Goal: Entertainment & Leisure: Consume media (video, audio)

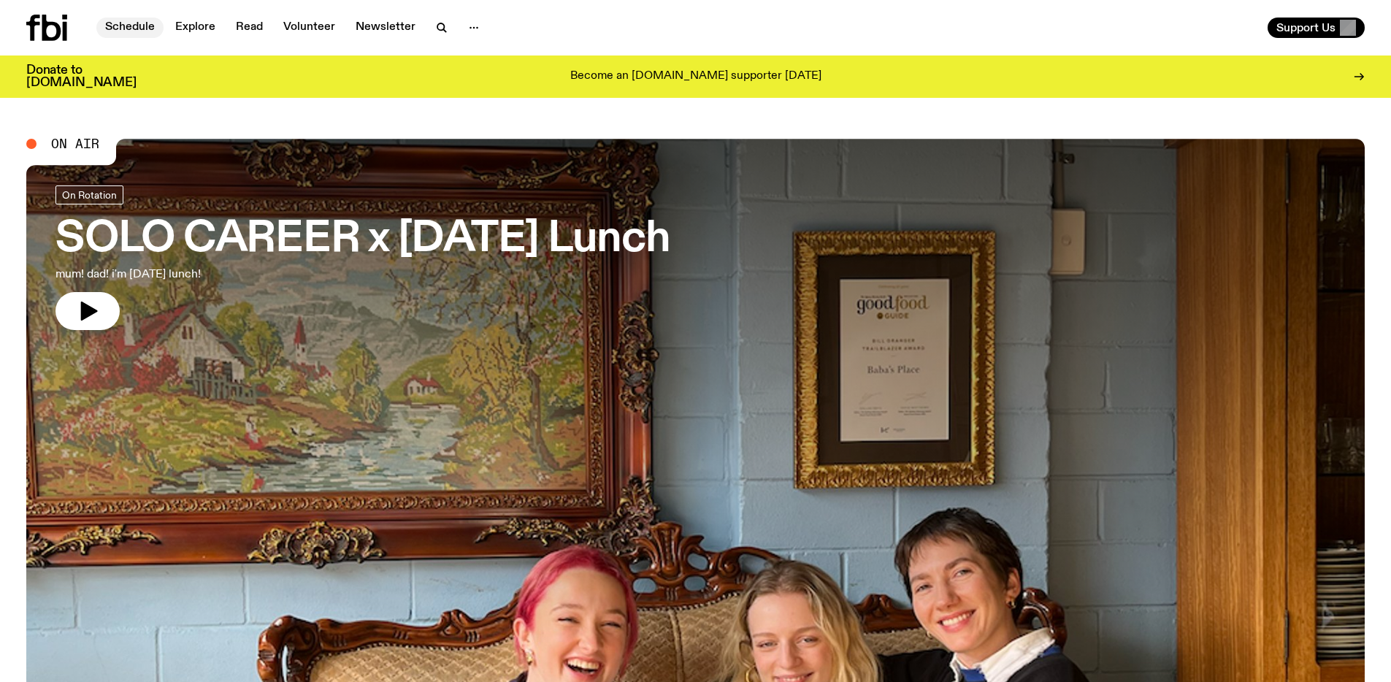
click at [139, 28] on link "Schedule" at bounding box center [129, 28] width 67 height 20
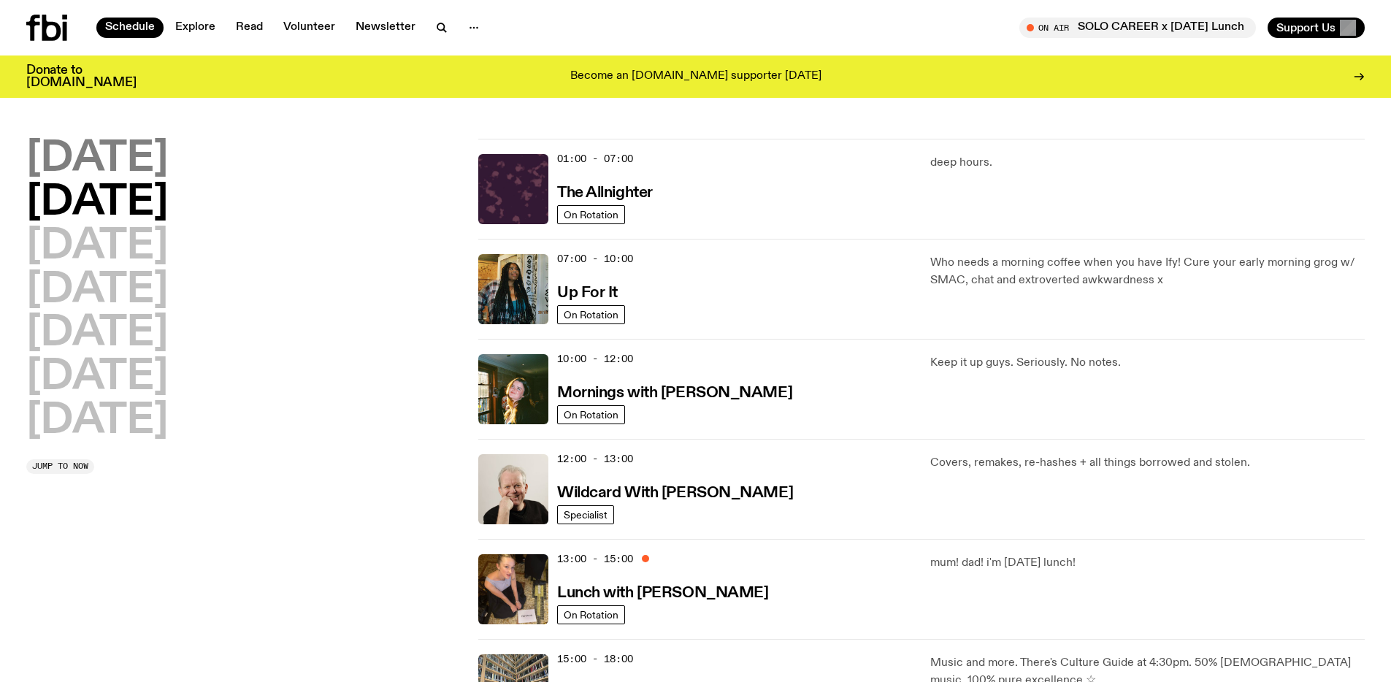
click at [96, 164] on h2 "[DATE]" at bounding box center [97, 159] width 142 height 41
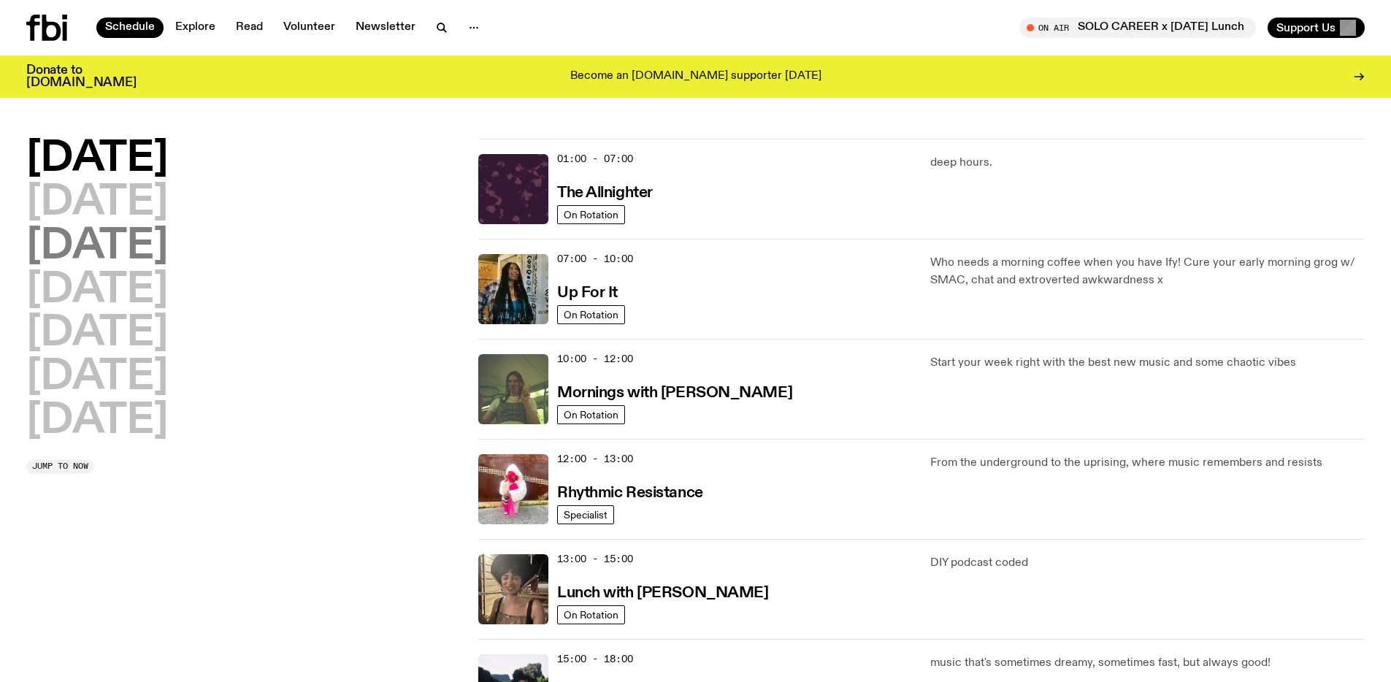
click at [160, 226] on h2 "[DATE]" at bounding box center [97, 246] width 142 height 41
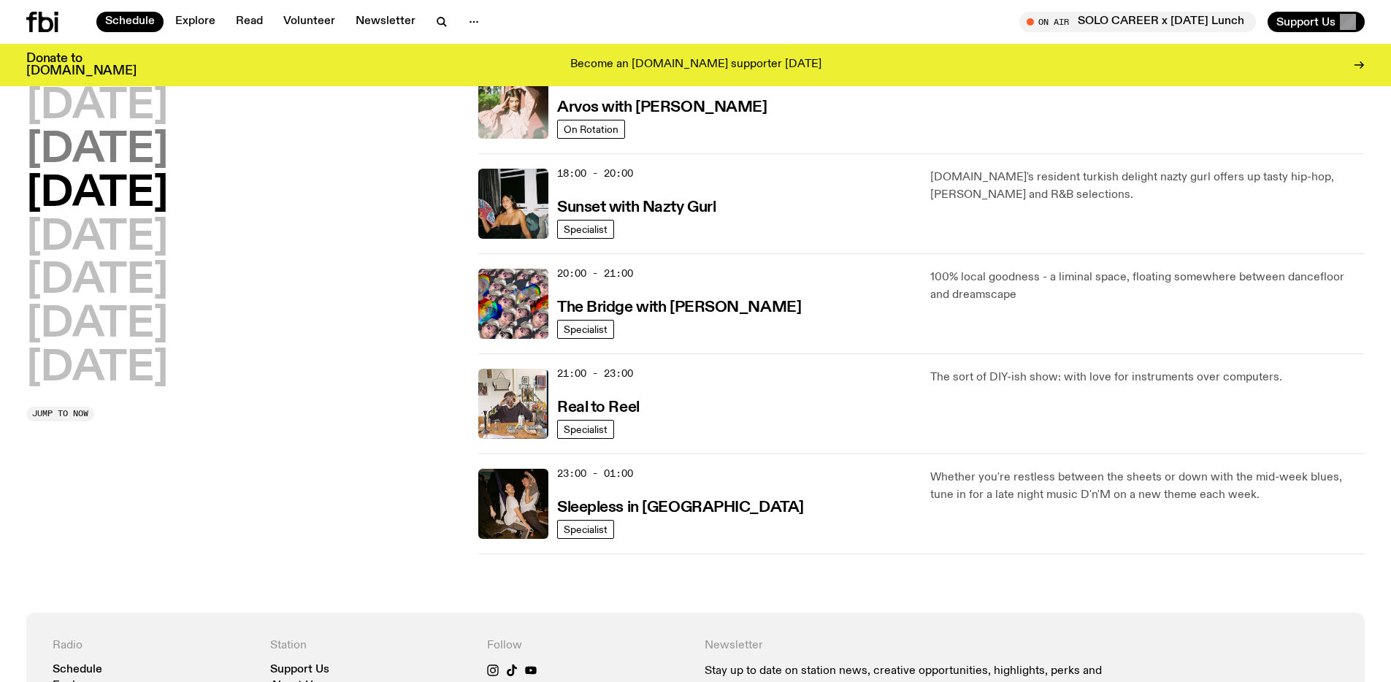
click at [133, 169] on h2 "[DATE]" at bounding box center [97, 150] width 142 height 41
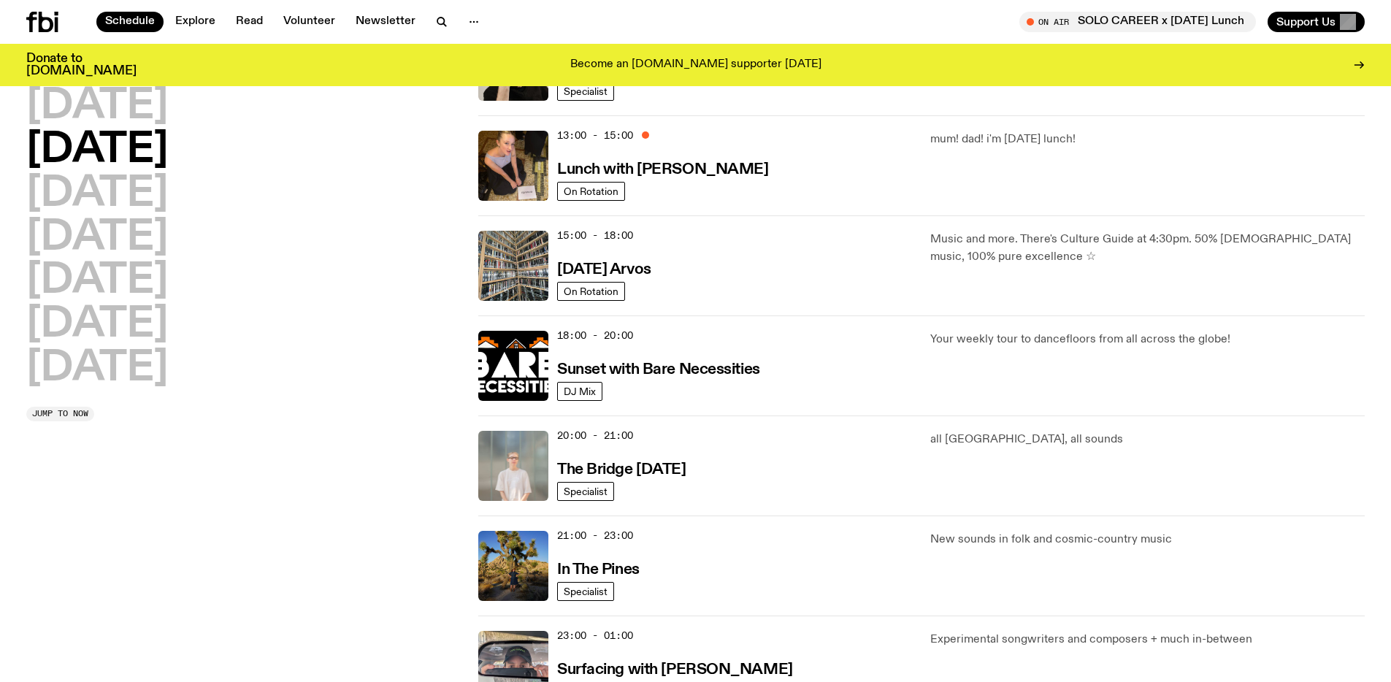
scroll to position [485, 0]
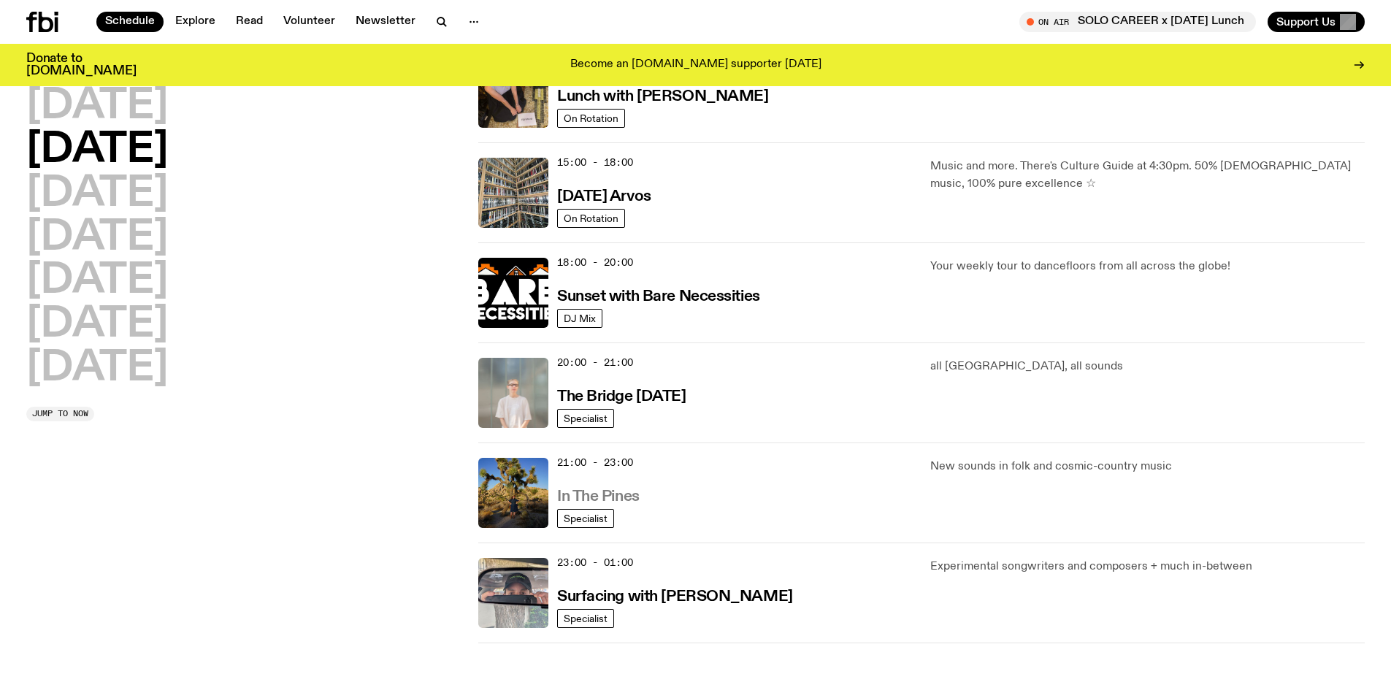
click at [594, 495] on h3 "In The Pines" at bounding box center [598, 496] width 83 height 15
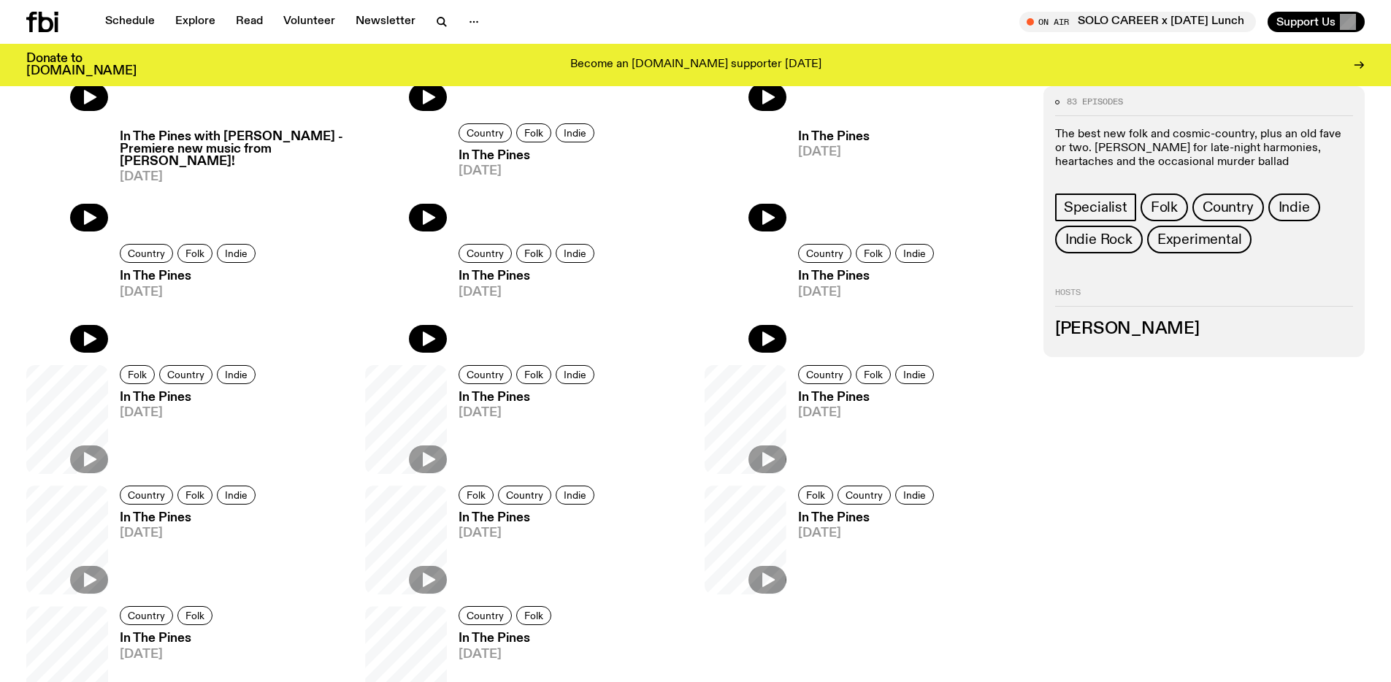
scroll to position [847, 0]
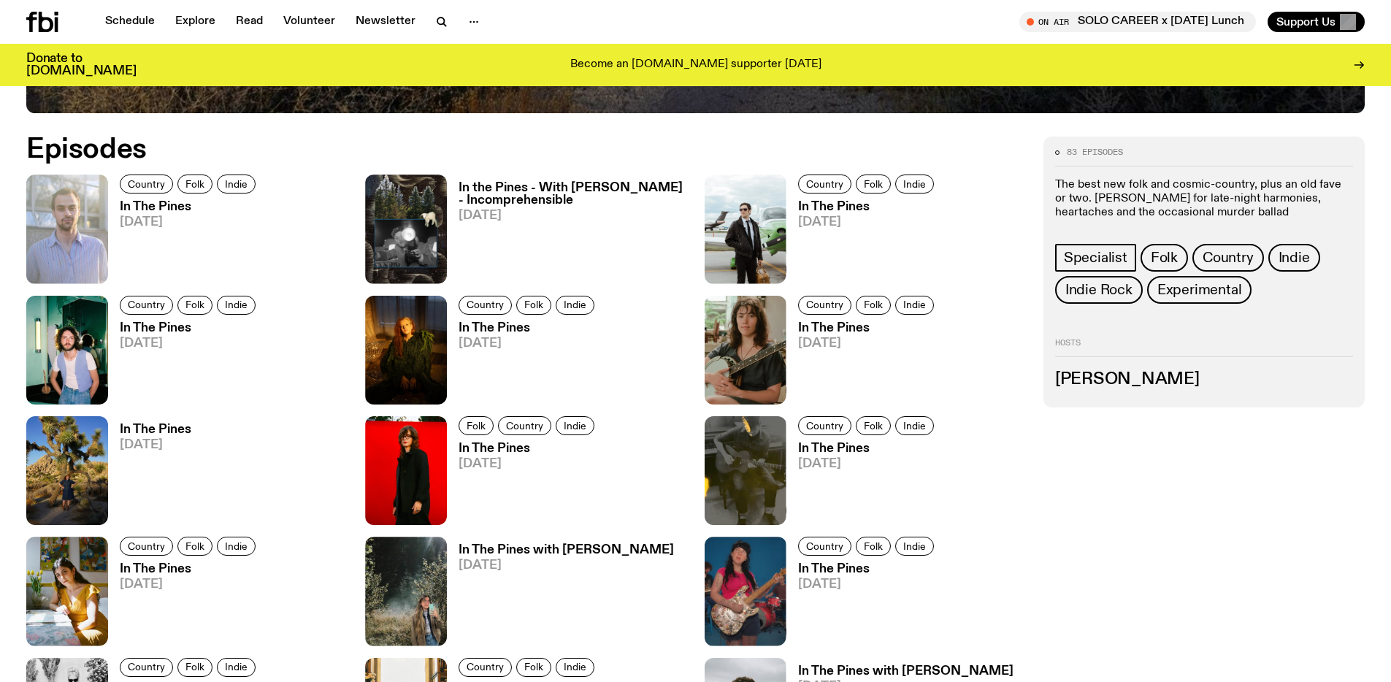
click at [158, 210] on h3 "In The Pines" at bounding box center [190, 207] width 140 height 12
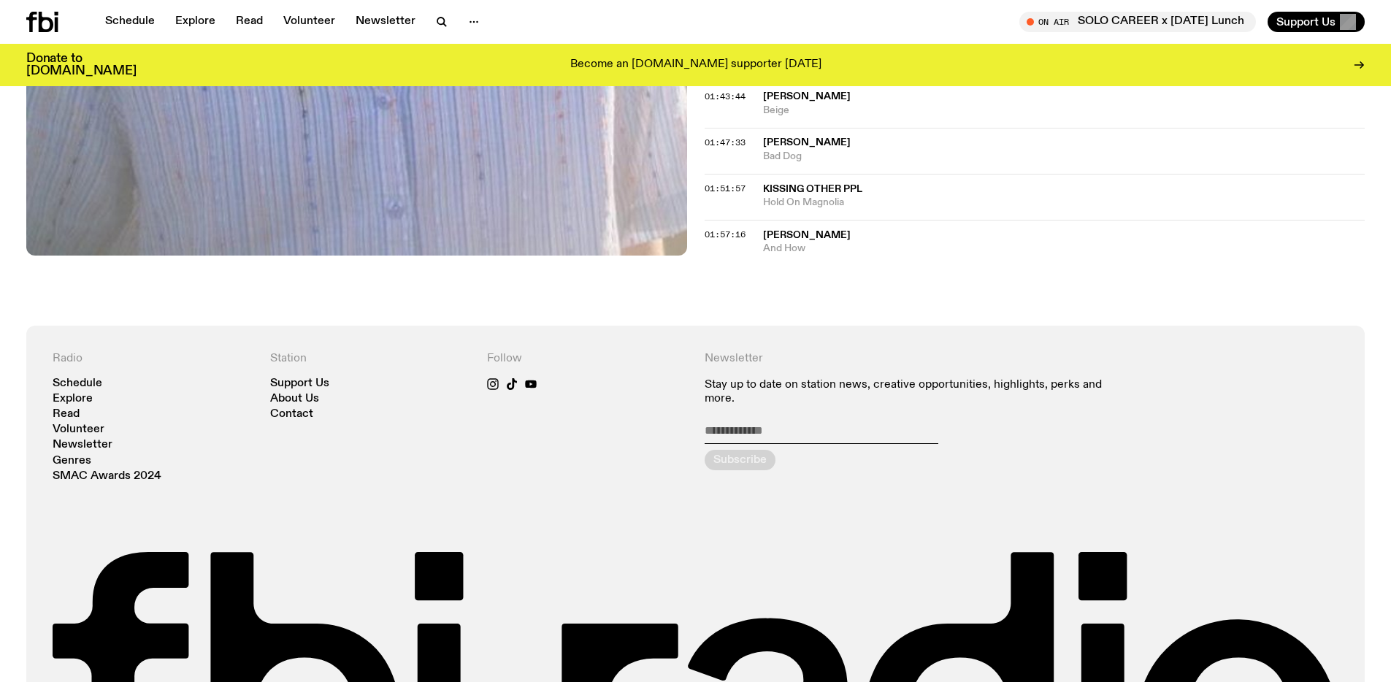
scroll to position [1671, 0]
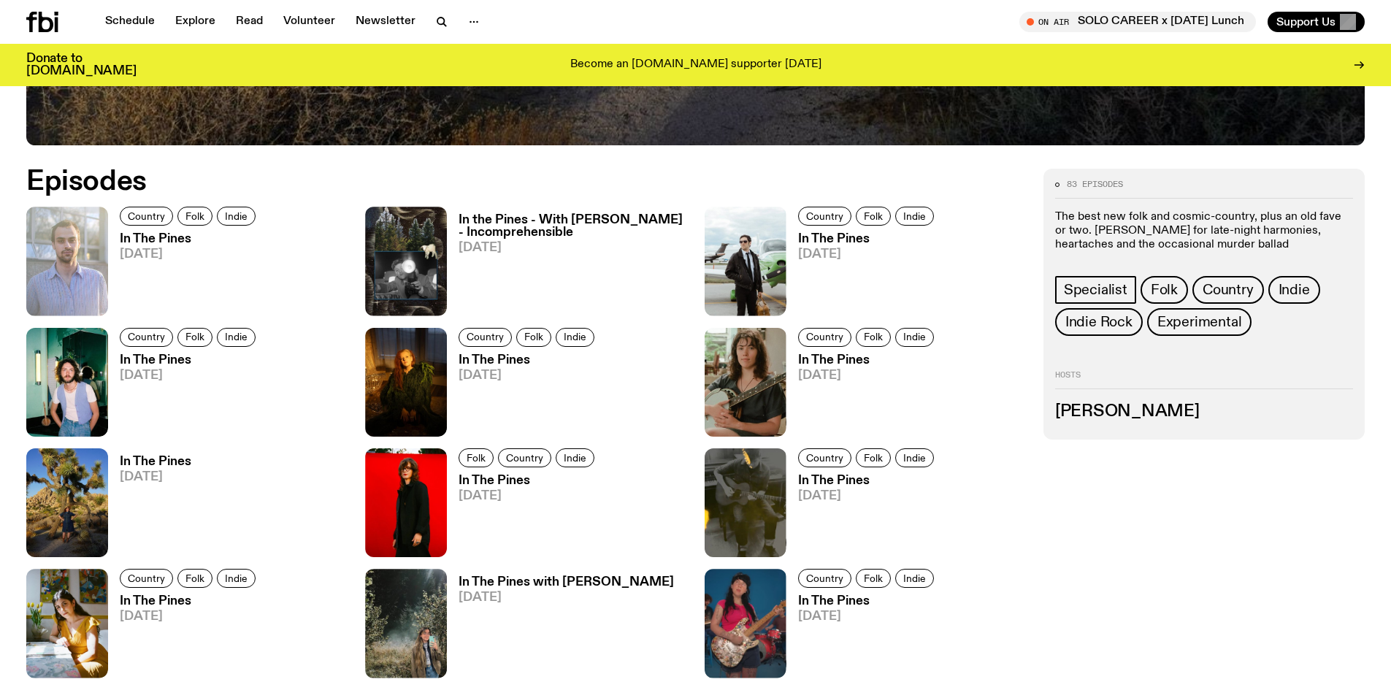
scroll to position [814, 0]
click at [818, 241] on h3 "In The Pines" at bounding box center [868, 240] width 140 height 12
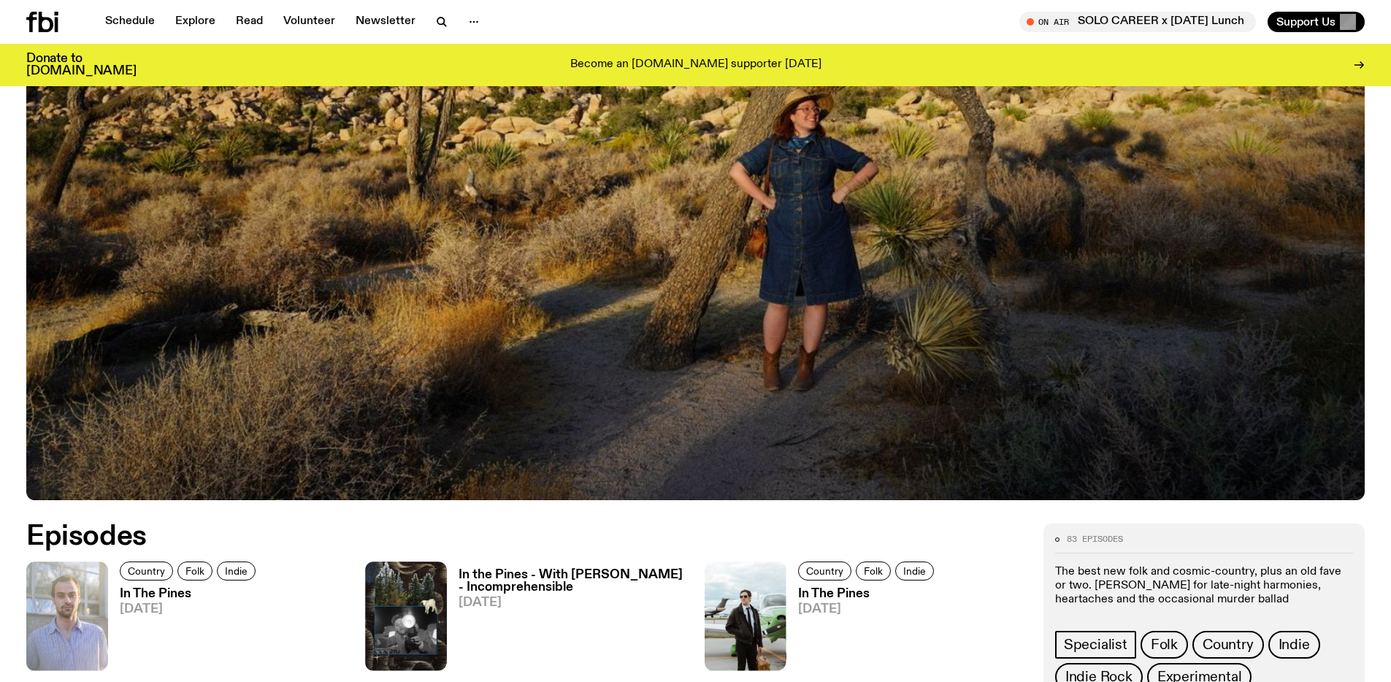
scroll to position [940, 0]
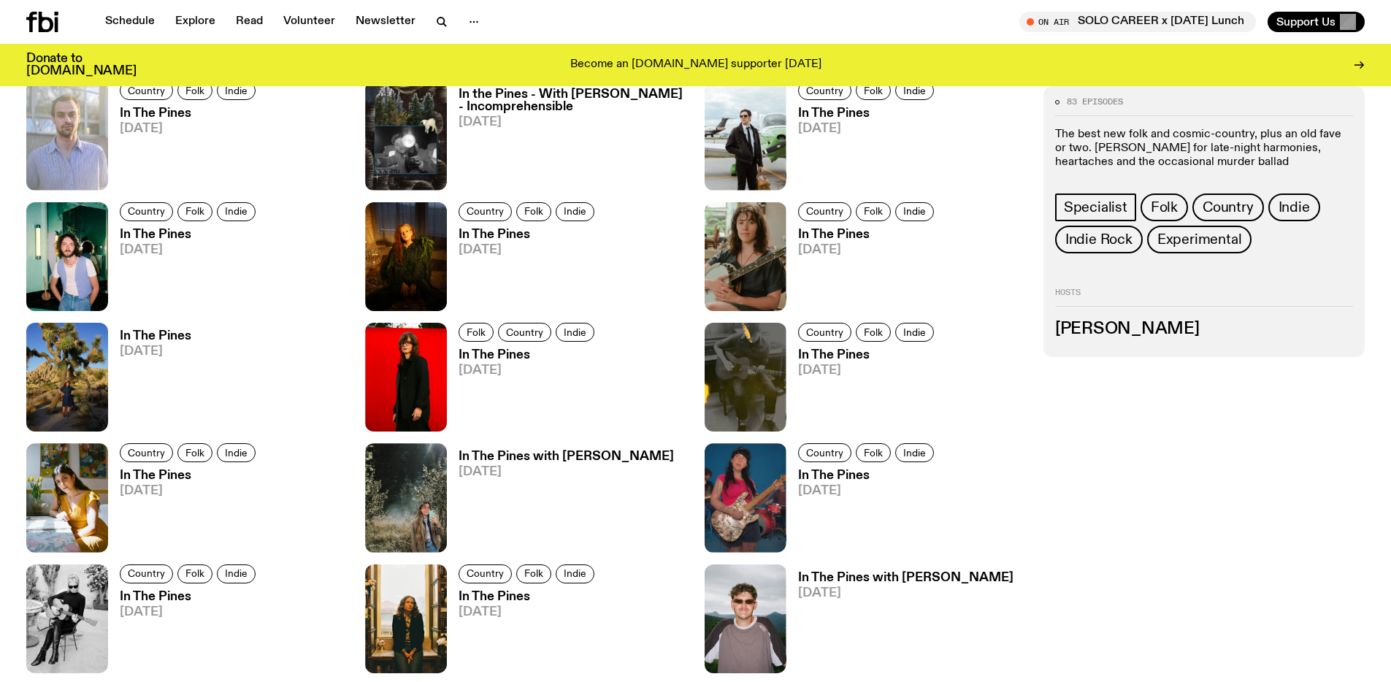
click at [156, 234] on h3 "In The Pines" at bounding box center [190, 235] width 140 height 12
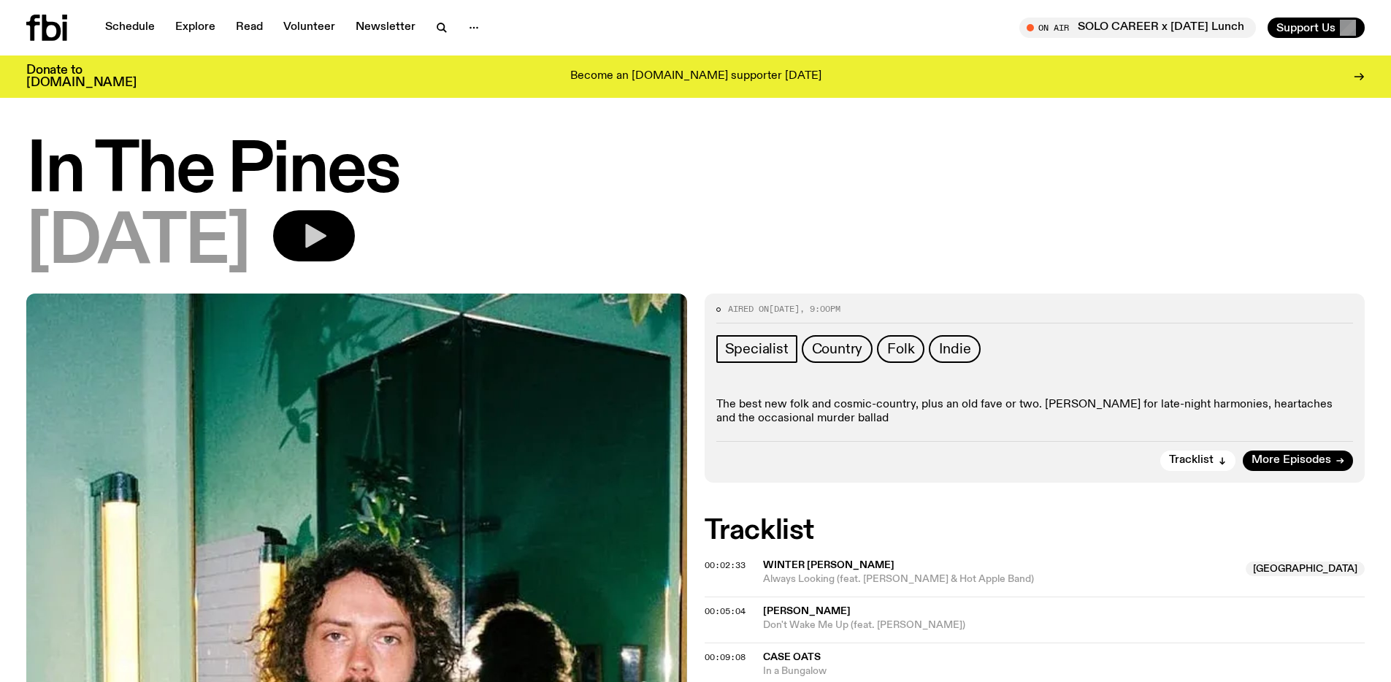
click at [329, 229] on icon "button" at bounding box center [313, 235] width 29 height 29
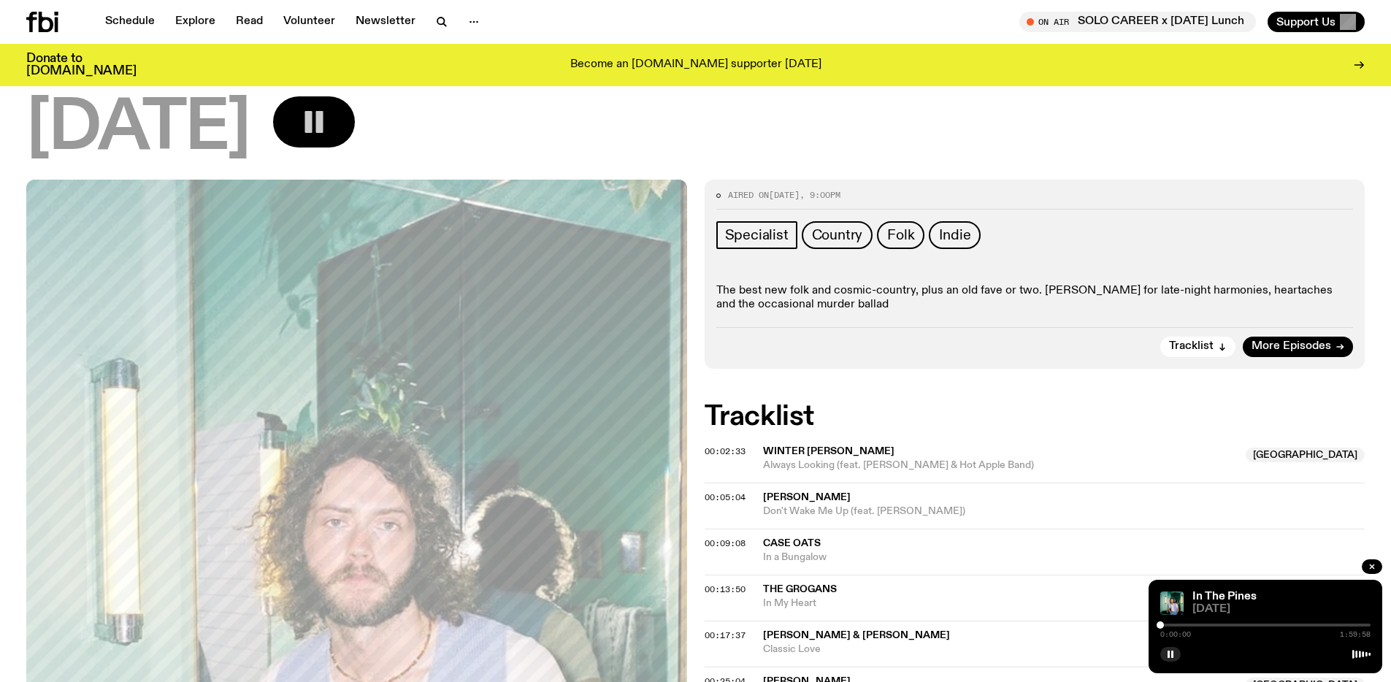
scroll to position [120, 0]
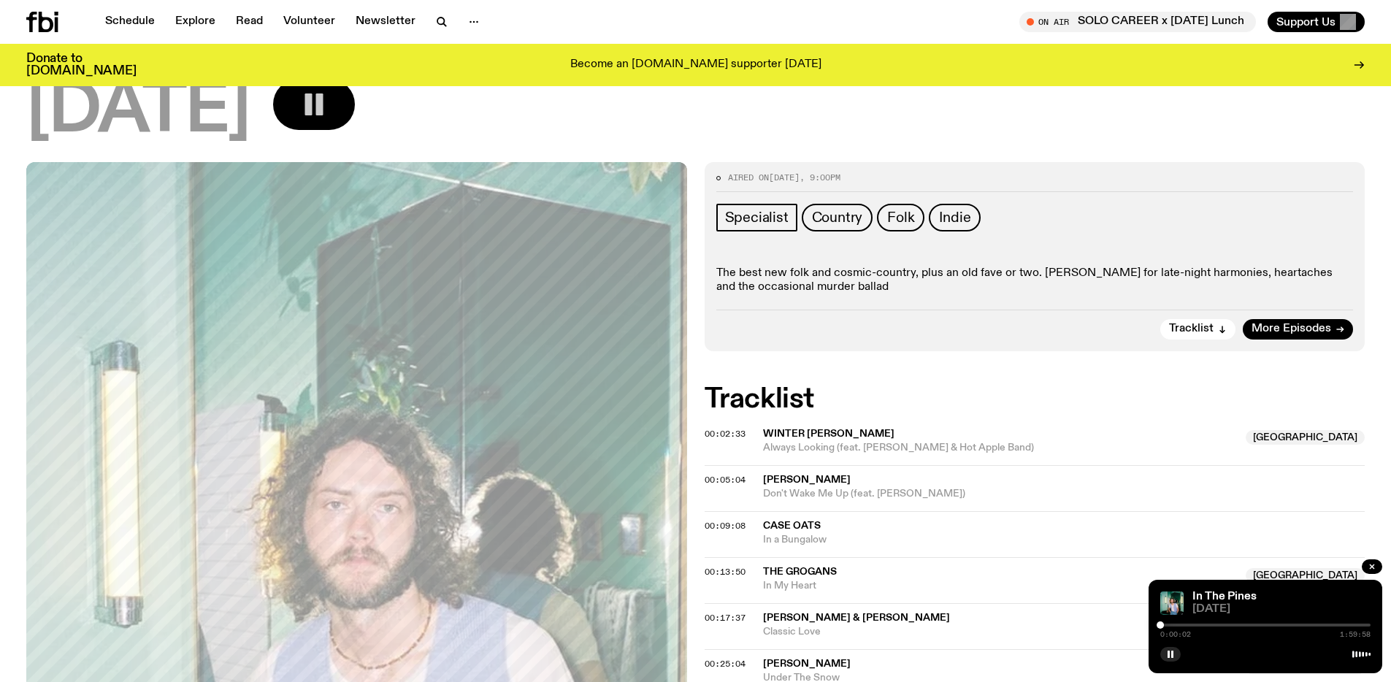
click at [1322, 595] on div "In The Pines" at bounding box center [1279, 596] width 181 height 11
click at [1170, 655] on icon "button" at bounding box center [1170, 654] width 9 height 9
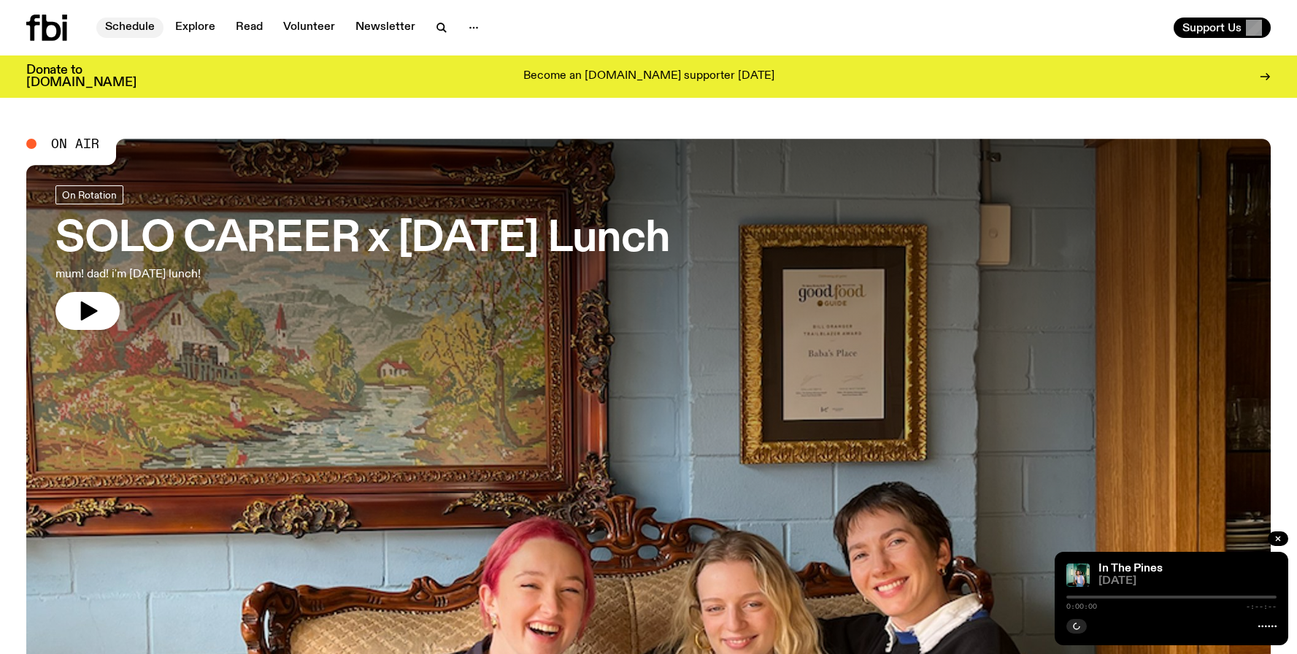
click at [142, 31] on link "Schedule" at bounding box center [129, 28] width 67 height 20
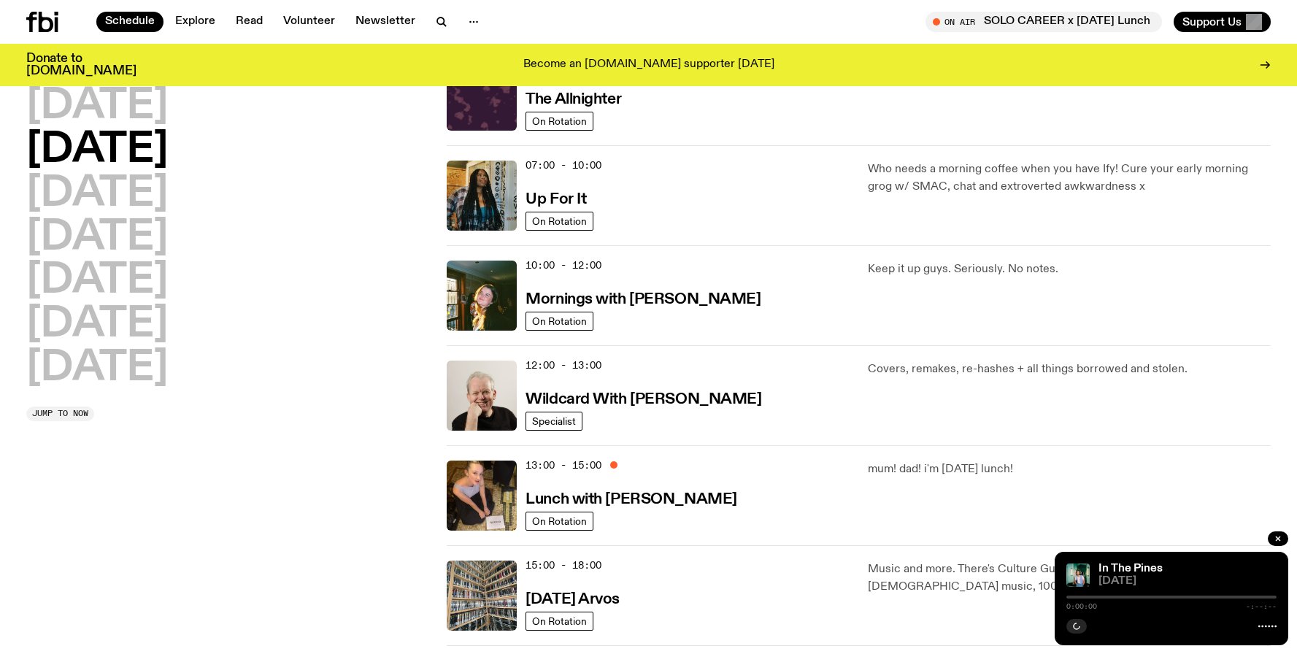
scroll to position [83, 0]
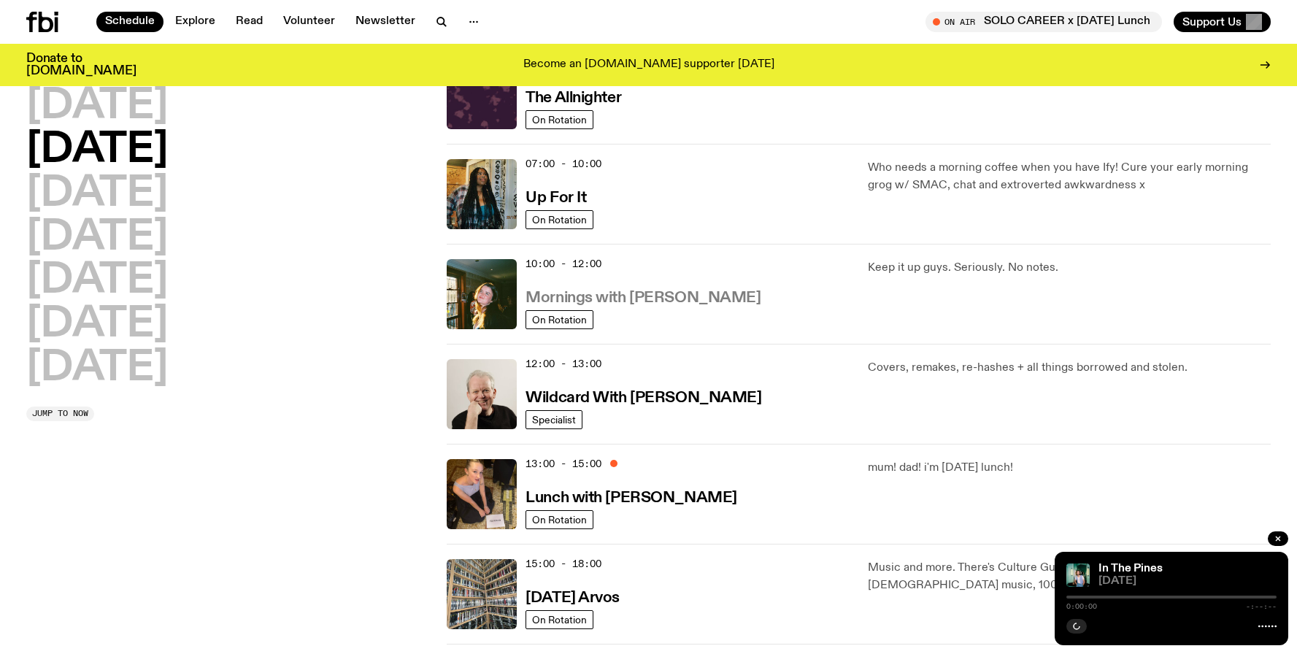
click at [663, 296] on h3 "Mornings with [PERSON_NAME]" at bounding box center [643, 298] width 235 height 15
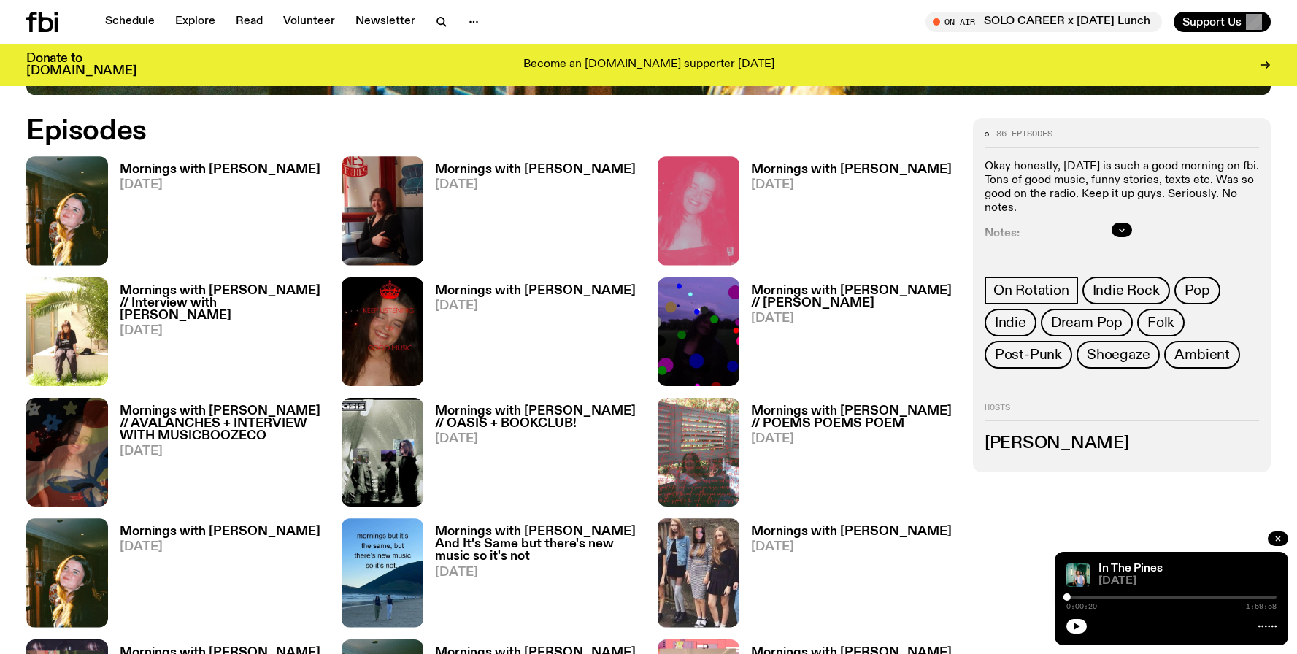
scroll to position [814, 0]
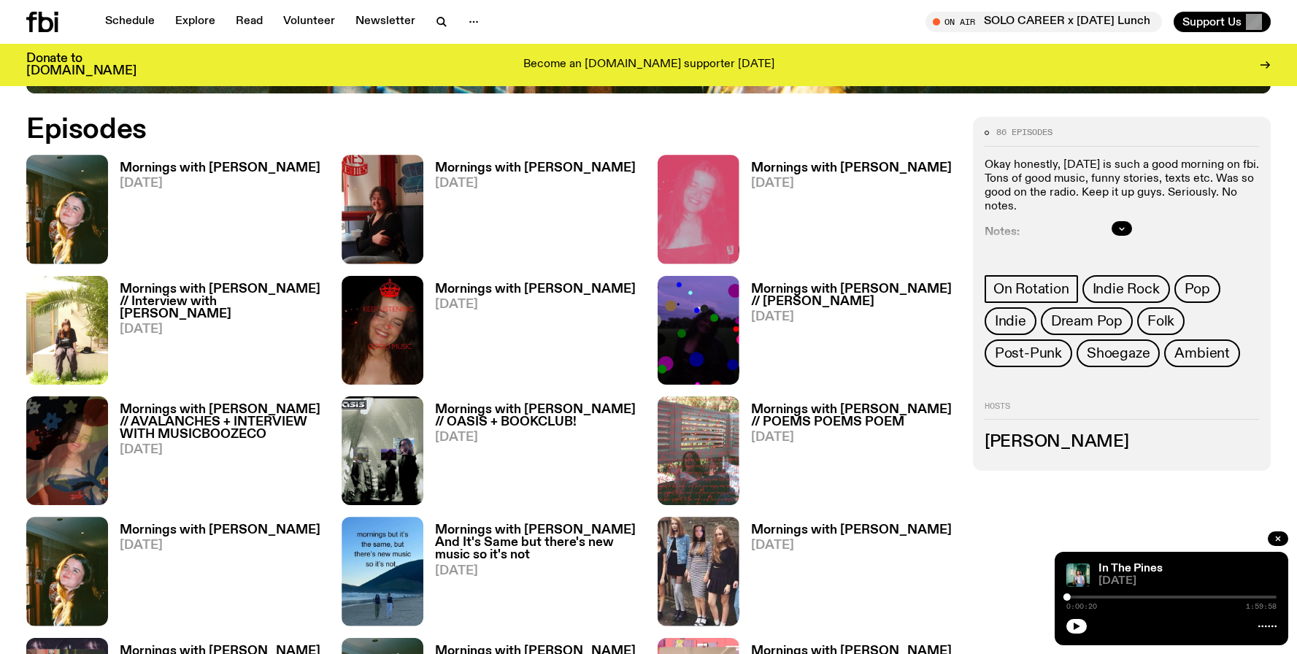
click at [221, 167] on h3 "Mornings with [PERSON_NAME]" at bounding box center [220, 168] width 201 height 12
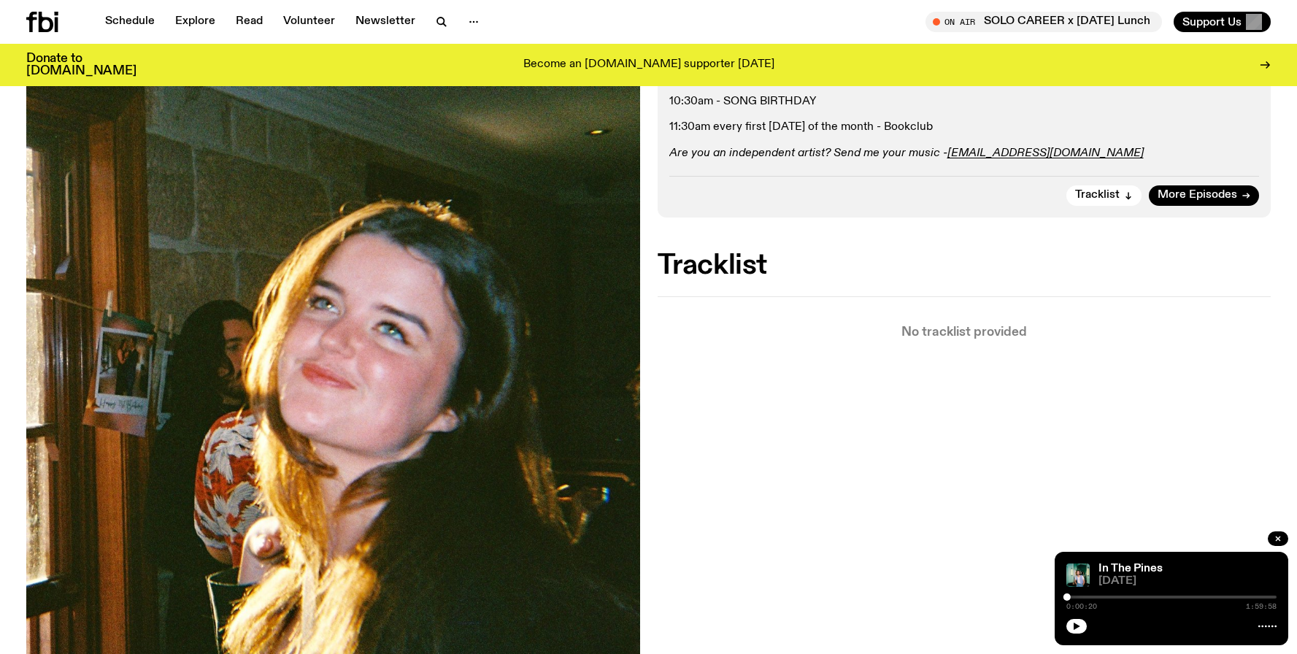
scroll to position [532, 0]
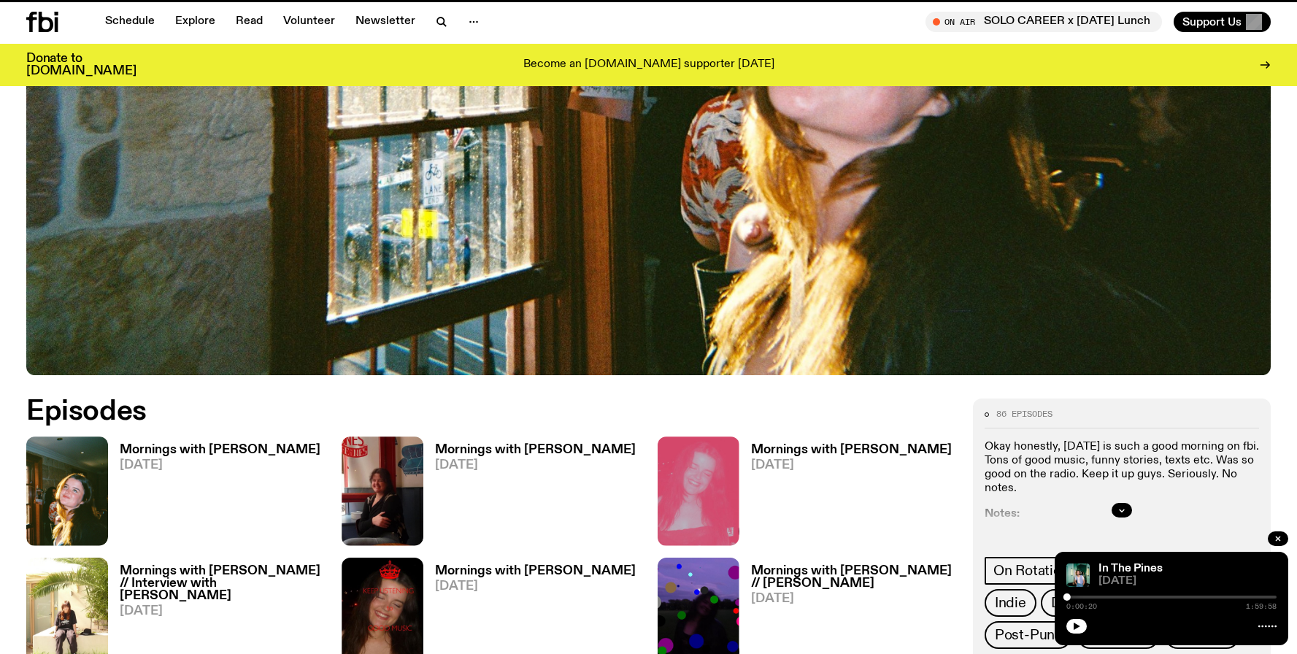
scroll to position [814, 0]
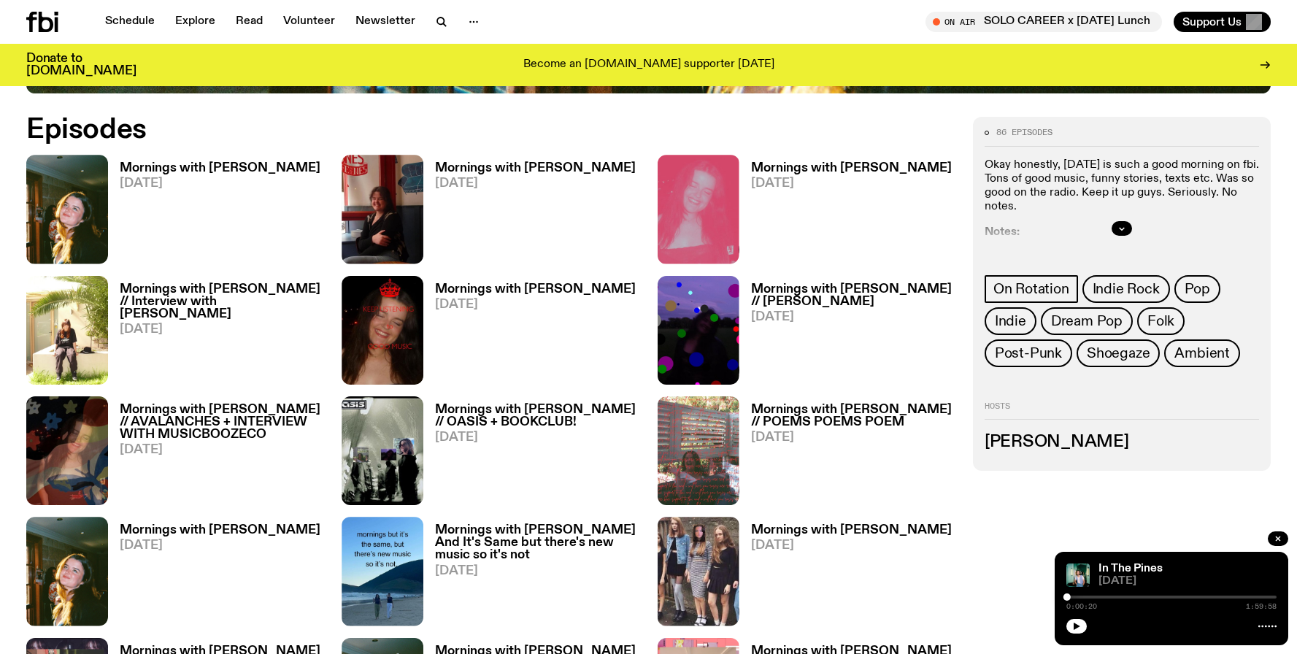
click at [464, 171] on h3 "Mornings with [PERSON_NAME]" at bounding box center [535, 168] width 201 height 12
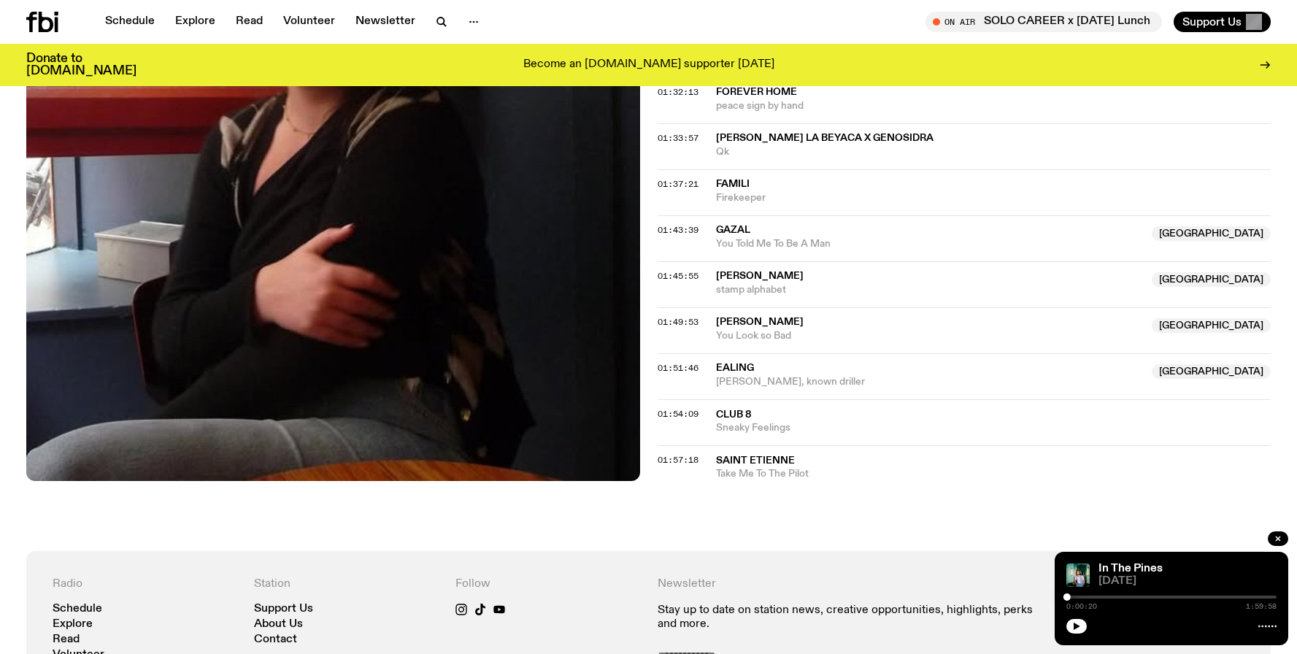
scroll to position [1565, 0]
